Goal: Find specific page/section: Find specific page/section

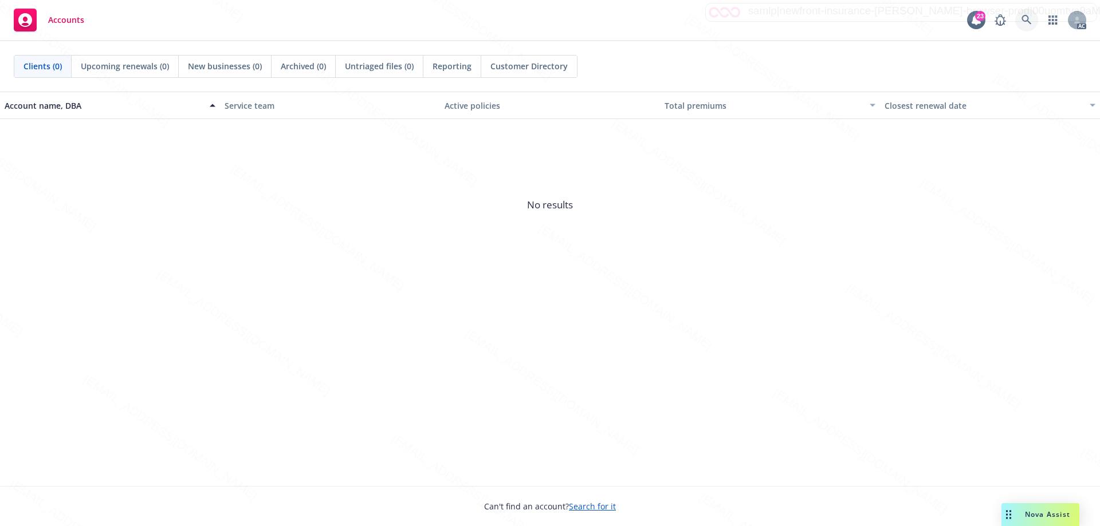
click at [1026, 21] on icon at bounding box center [1026, 20] width 10 height 10
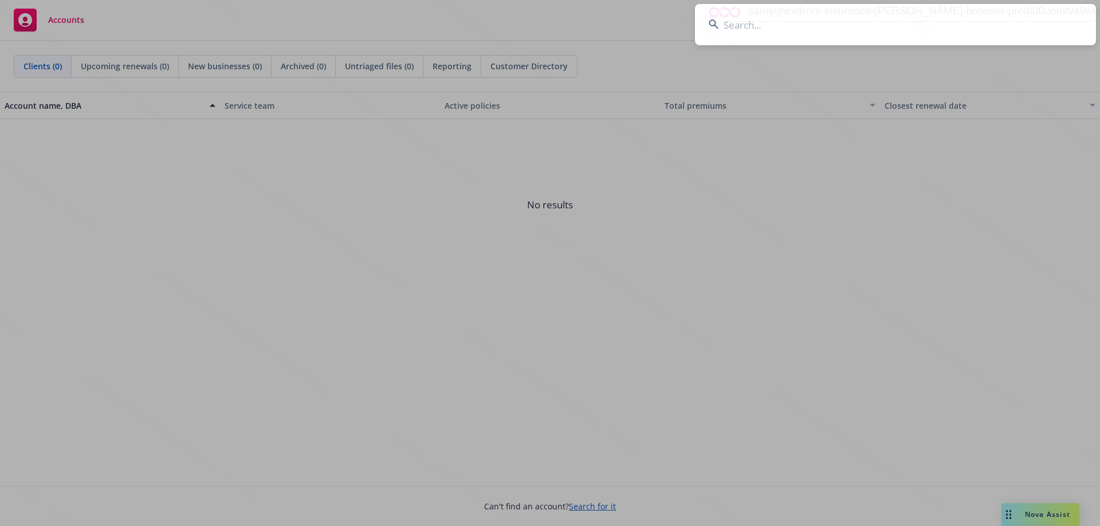
type input "PA00088660"
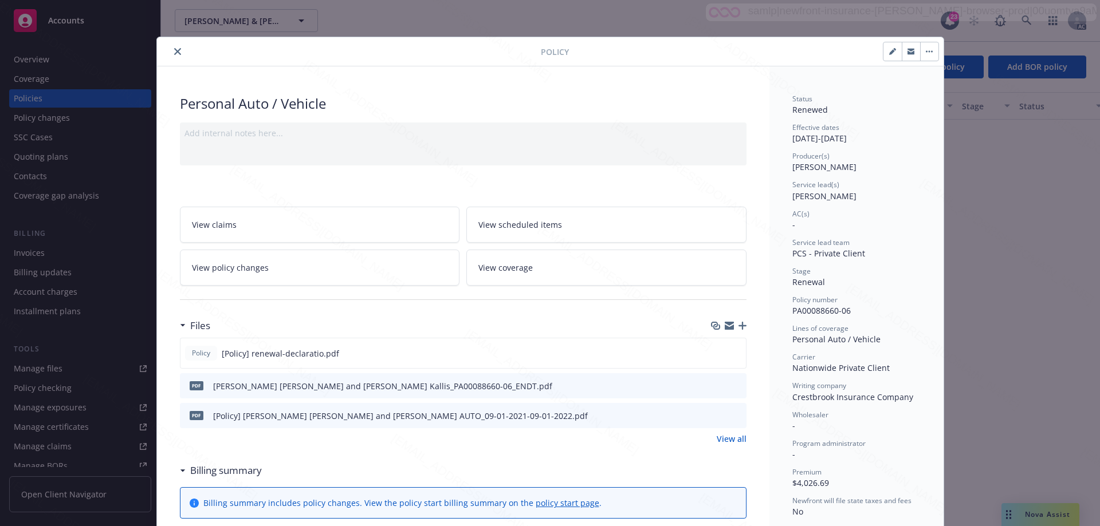
click at [174, 54] on icon "close" at bounding box center [177, 51] width 7 height 7
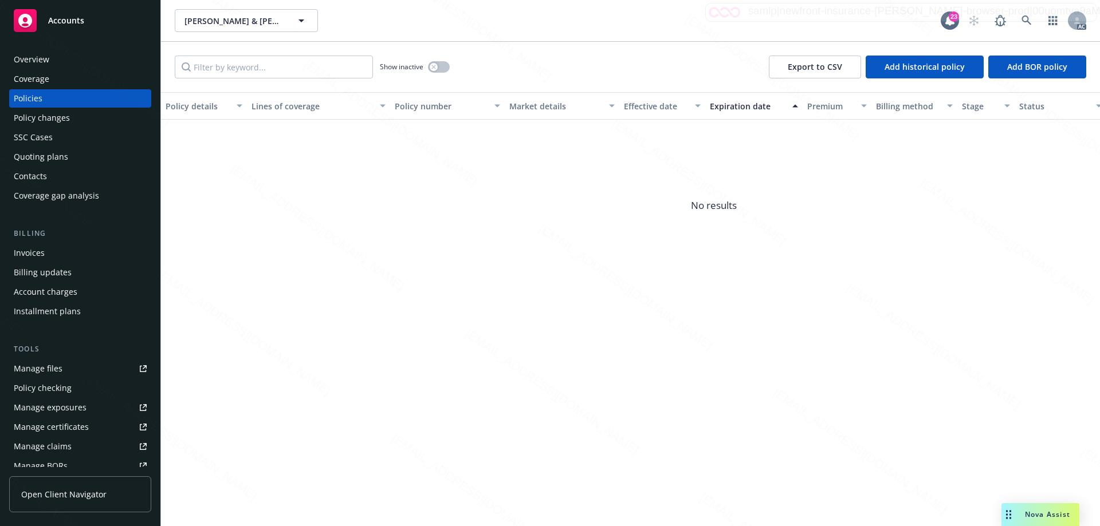
click at [53, 115] on div "Policy changes" at bounding box center [42, 118] width 56 height 18
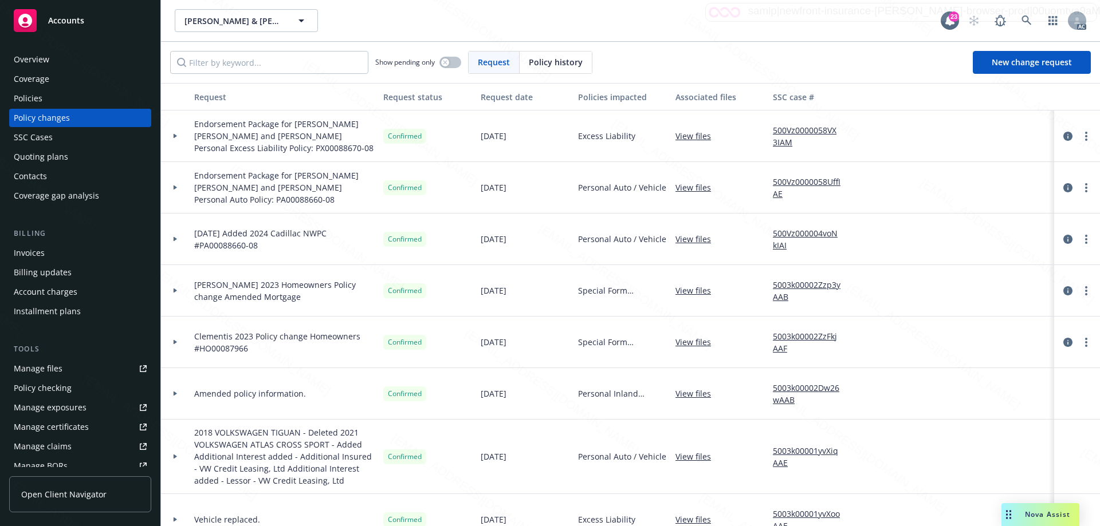
click at [56, 94] on div "Policies" at bounding box center [80, 98] width 133 height 18
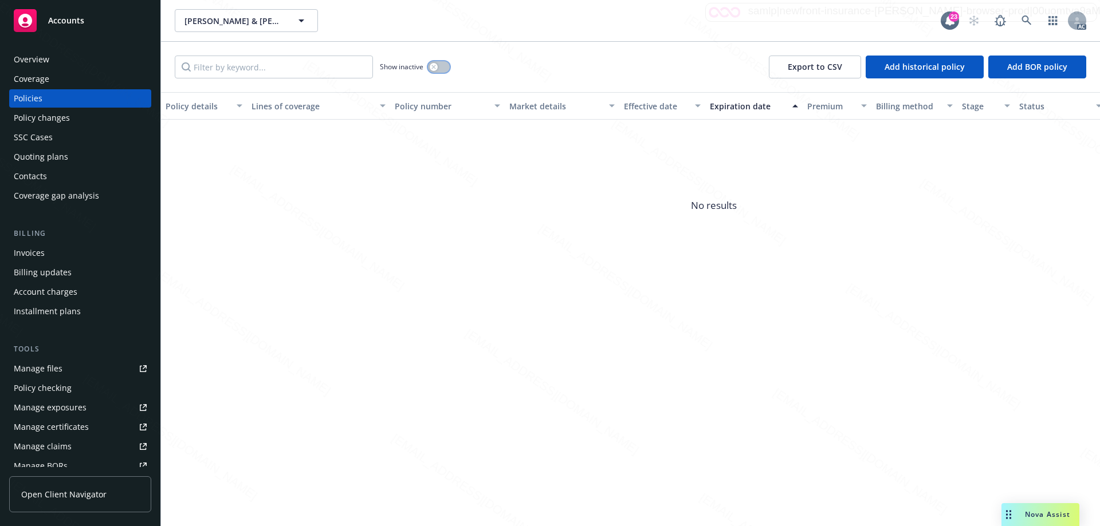
click at [431, 66] on div "button" at bounding box center [434, 67] width 8 height 8
